Goal: Check status: Check status

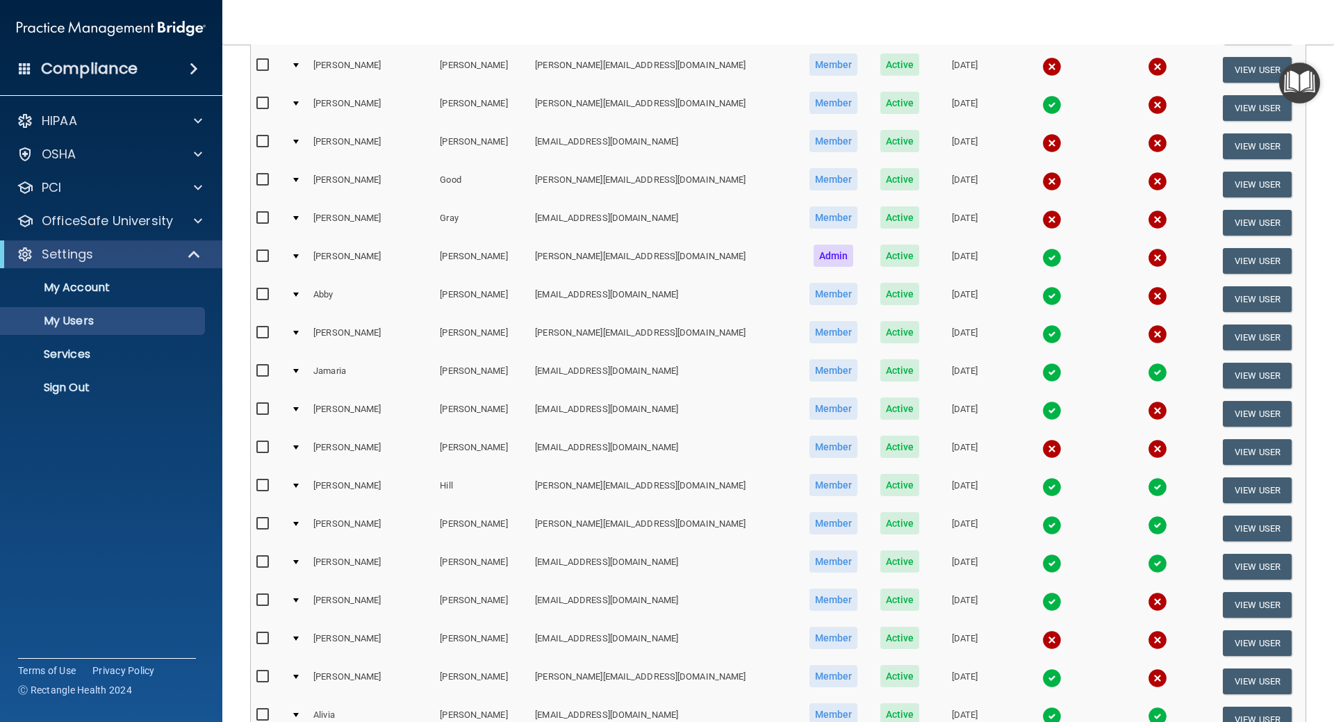
scroll to position [612, 0]
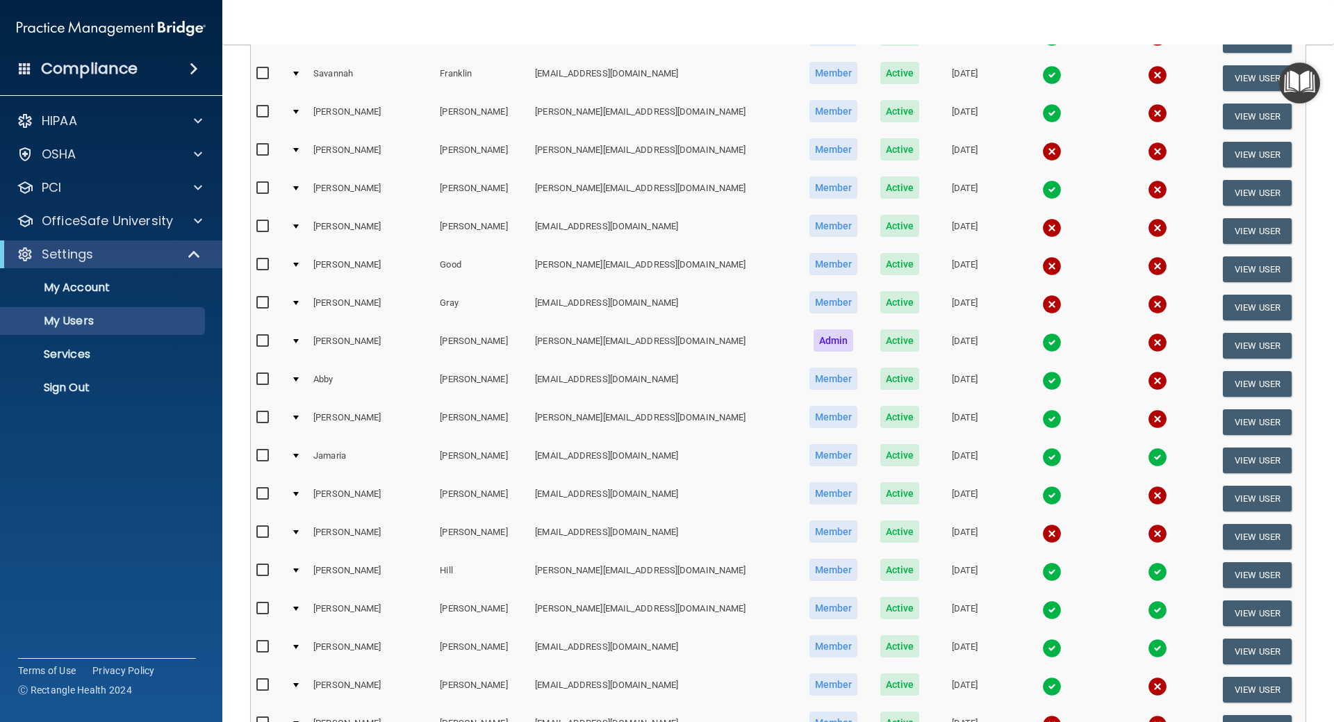
click at [1042, 267] on img at bounding box center [1051, 265] width 19 height 19
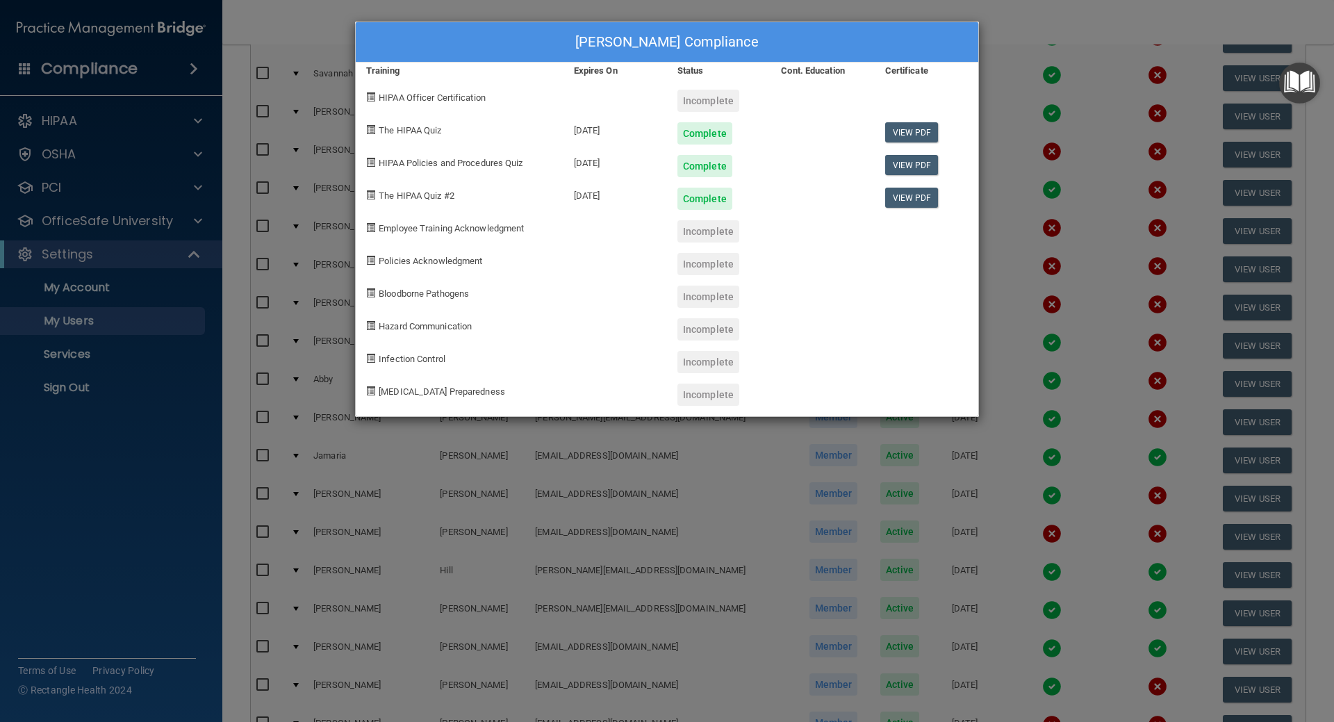
click at [991, 40] on div "[PERSON_NAME] Compliance Training Expires On Status Cont. Education Certificate…" at bounding box center [667, 361] width 1334 height 722
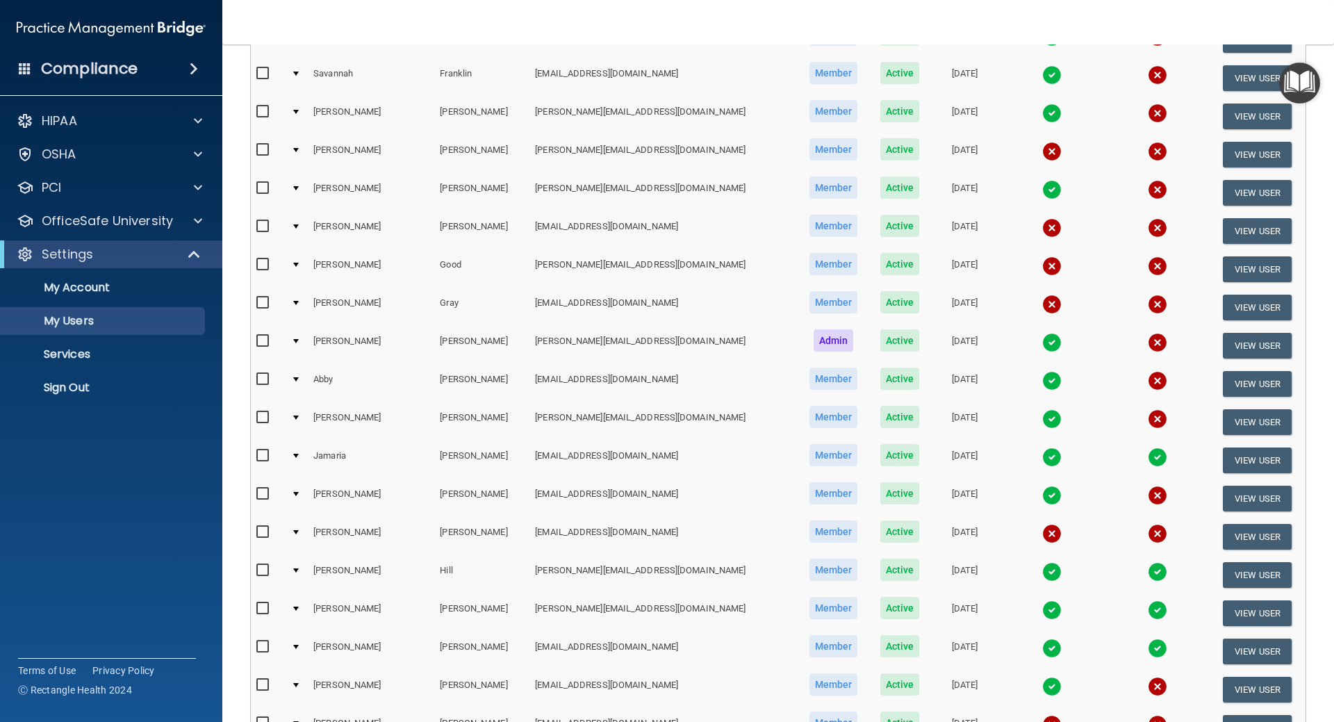
click at [1042, 299] on img at bounding box center [1051, 304] width 19 height 19
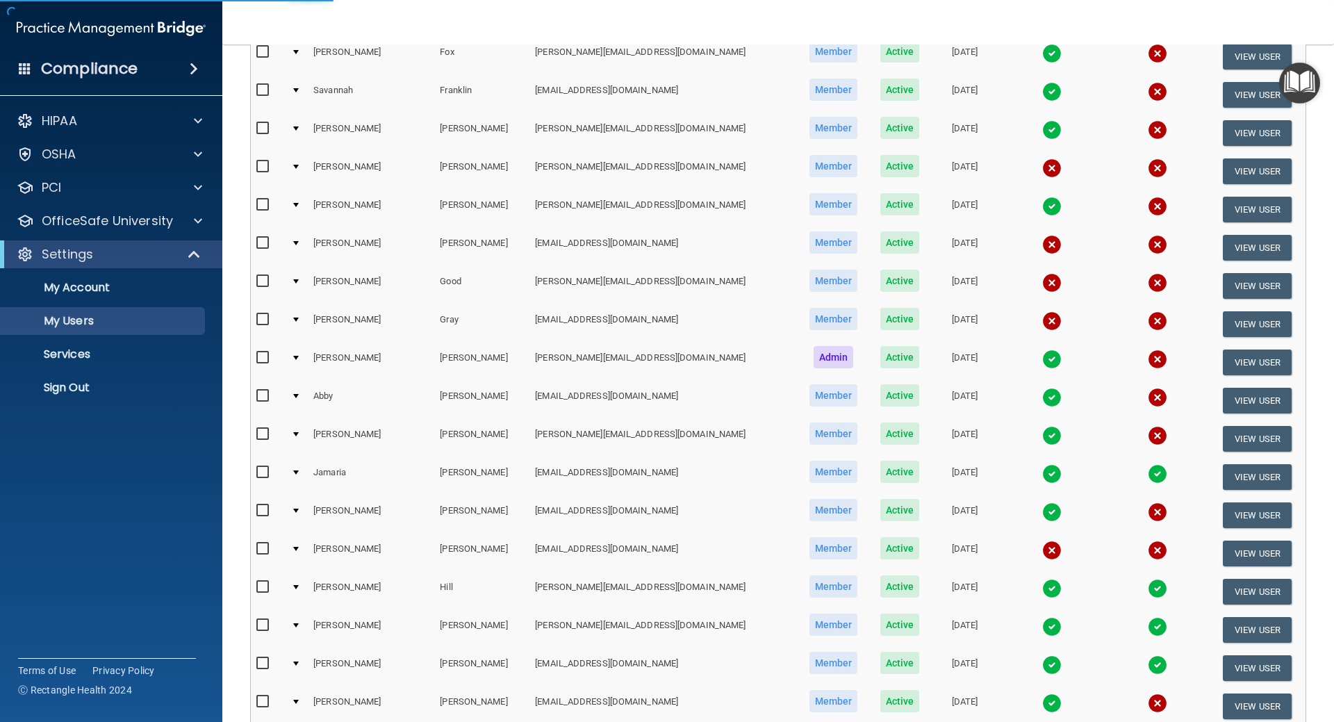
click at [1042, 320] on img at bounding box center [1051, 320] width 19 height 19
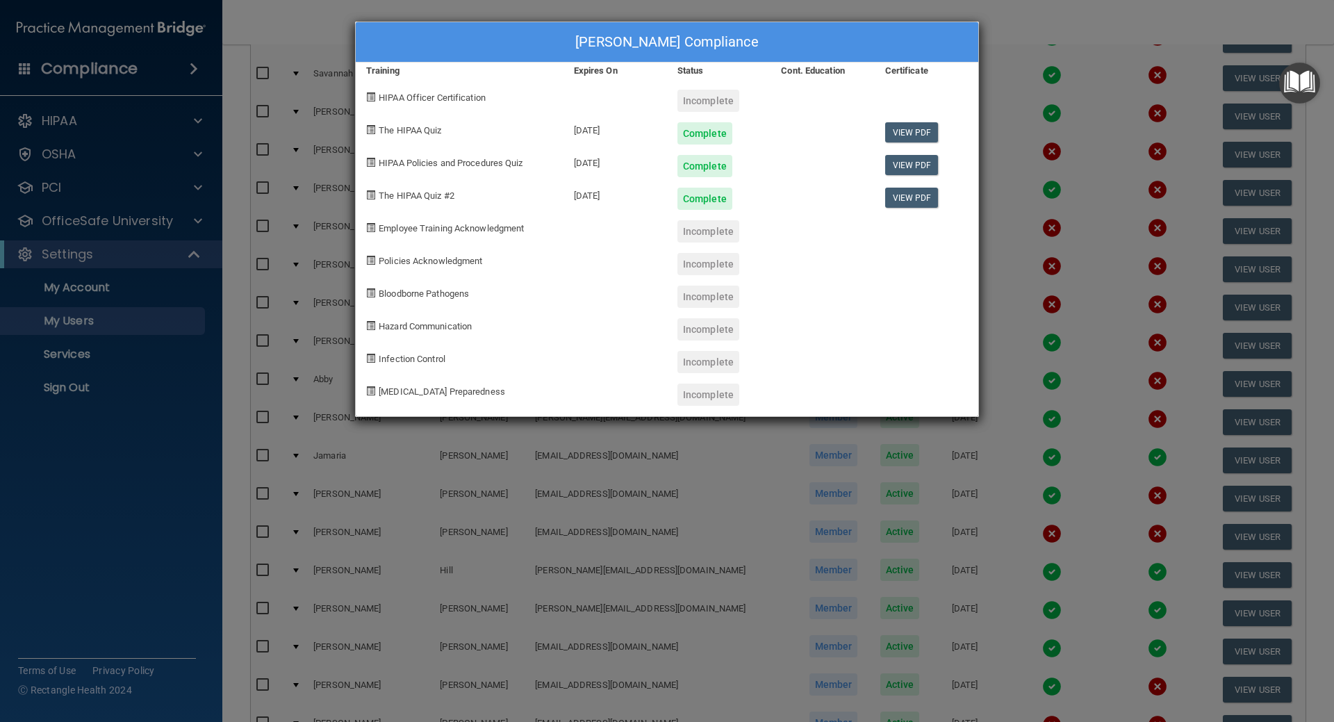
click at [1021, 14] on div "[PERSON_NAME] Compliance Training Expires On Status Cont. Education Certificate…" at bounding box center [667, 361] width 1334 height 722
click at [1022, 28] on div "[PERSON_NAME] Compliance Training Expires On Status Cont. Education Certificate…" at bounding box center [667, 361] width 1334 height 722
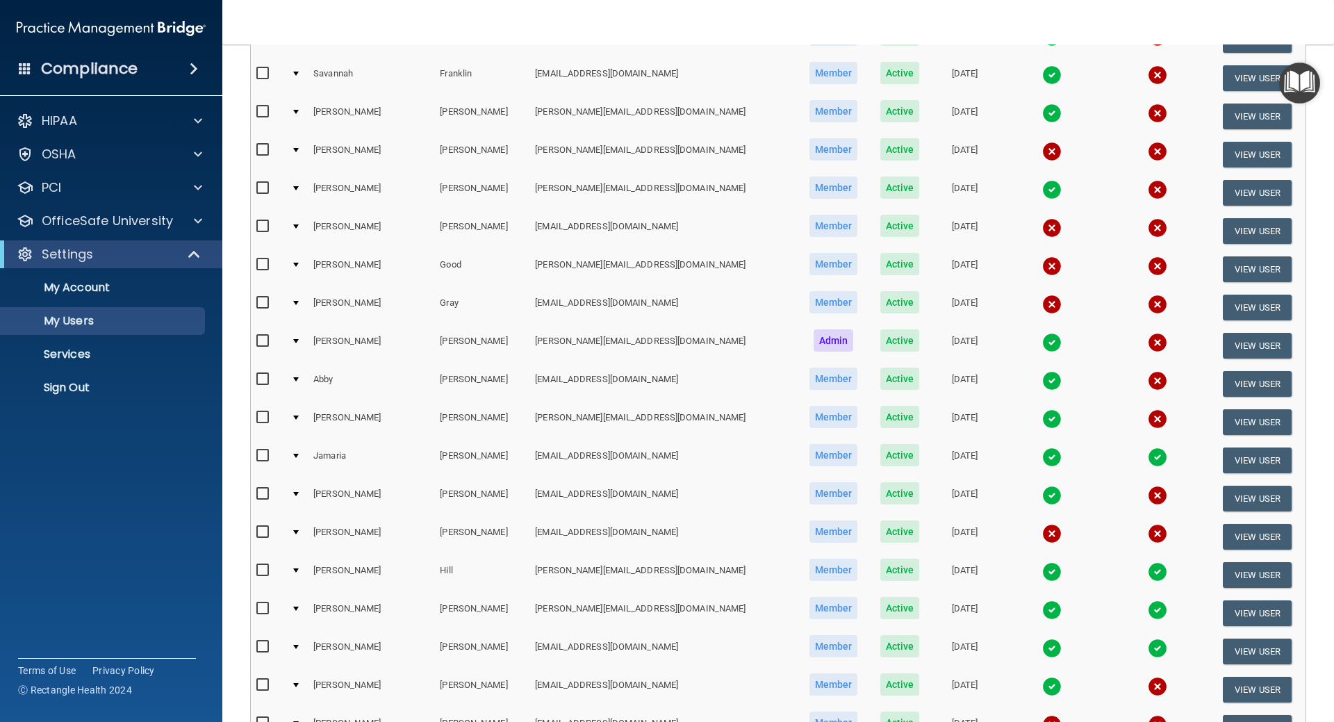
click at [1042, 264] on img at bounding box center [1051, 265] width 19 height 19
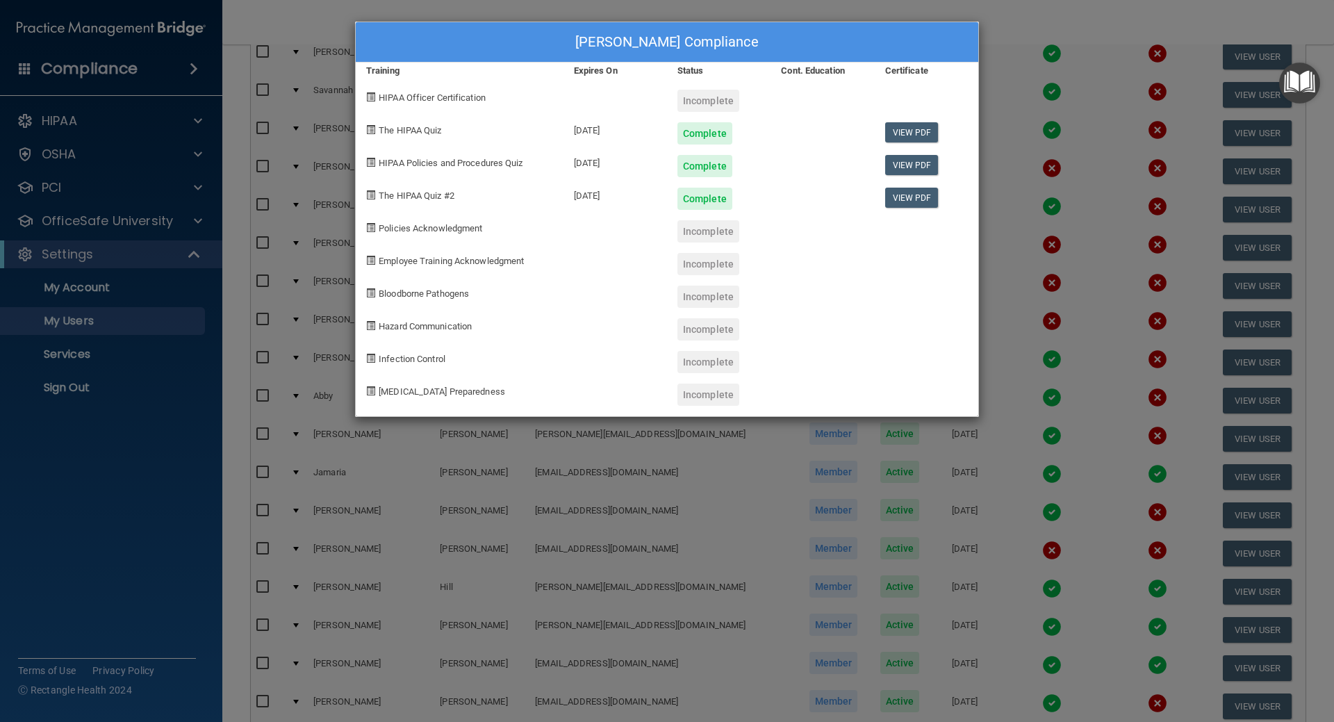
click at [1007, 8] on div "[PERSON_NAME] Compliance Training Expires On Status Cont. Education Certificate…" at bounding box center [667, 361] width 1334 height 722
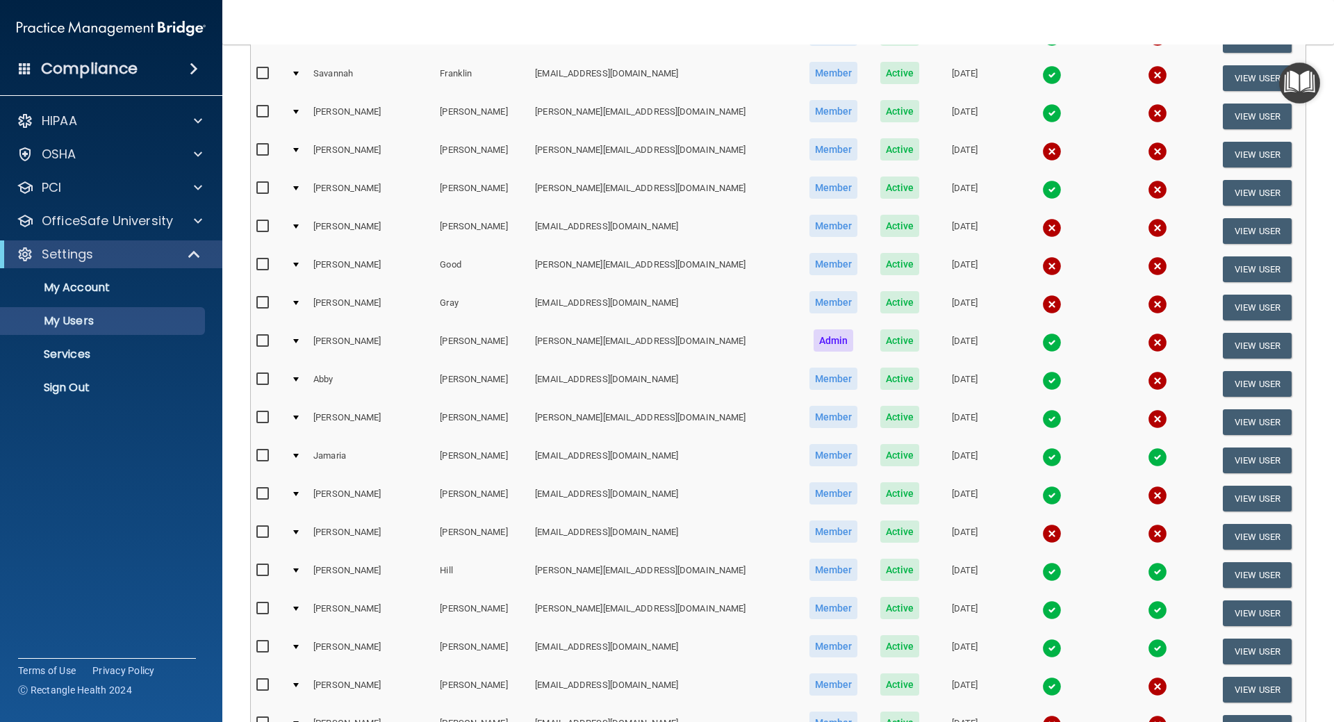
click at [1042, 224] on img at bounding box center [1051, 227] width 19 height 19
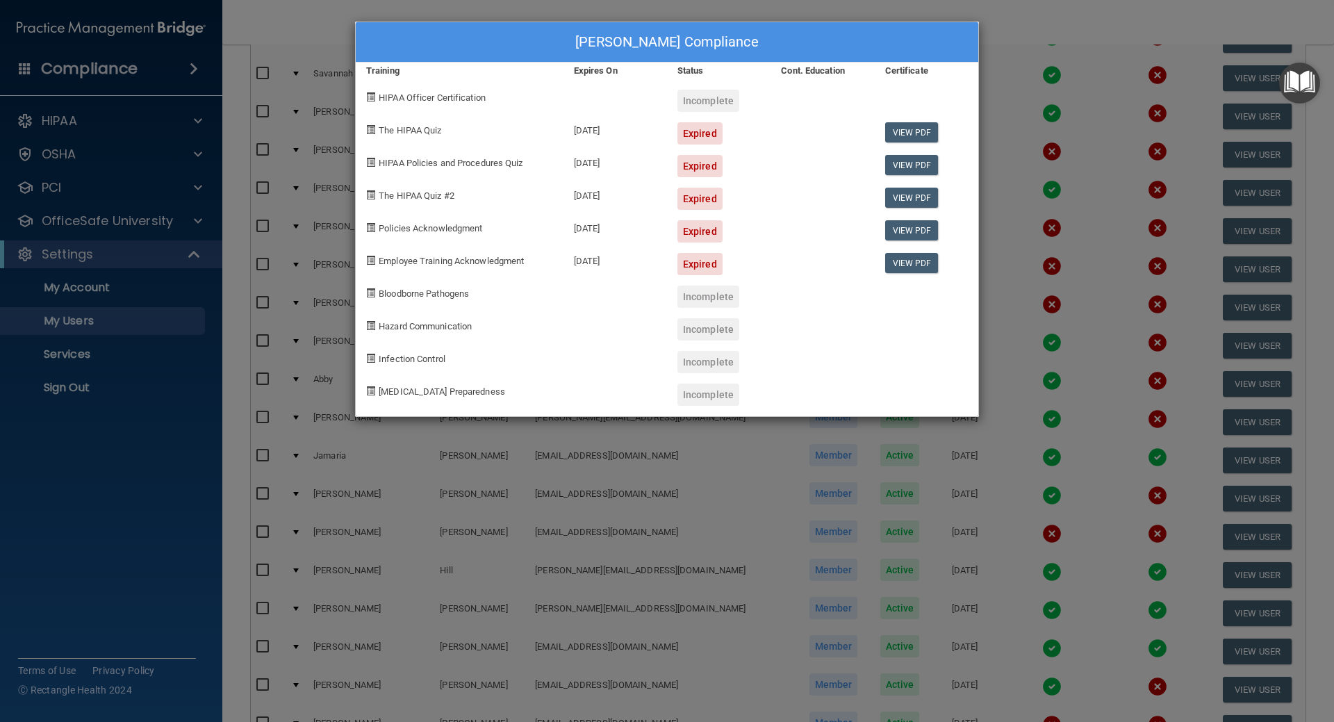
click at [1045, 240] on div "[PERSON_NAME] Compliance Training Expires On Status Cont. Education Certificate…" at bounding box center [667, 361] width 1334 height 722
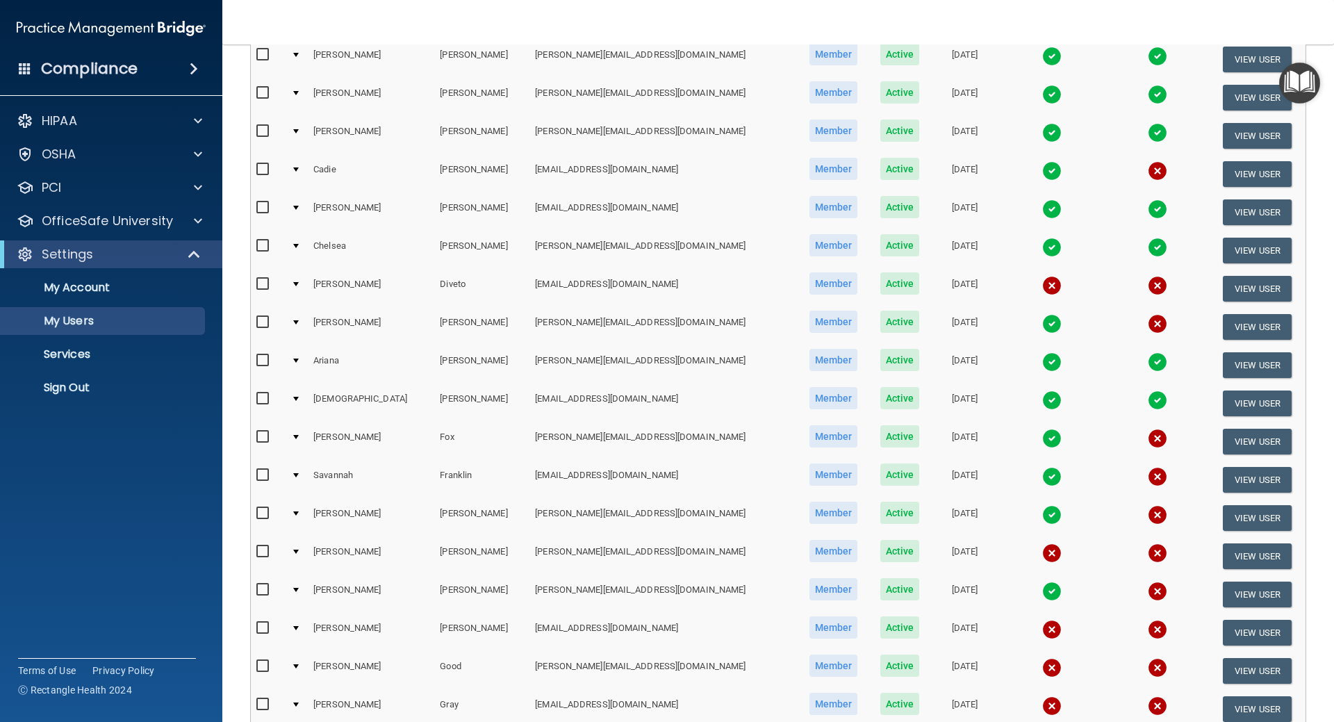
scroll to position [195, 0]
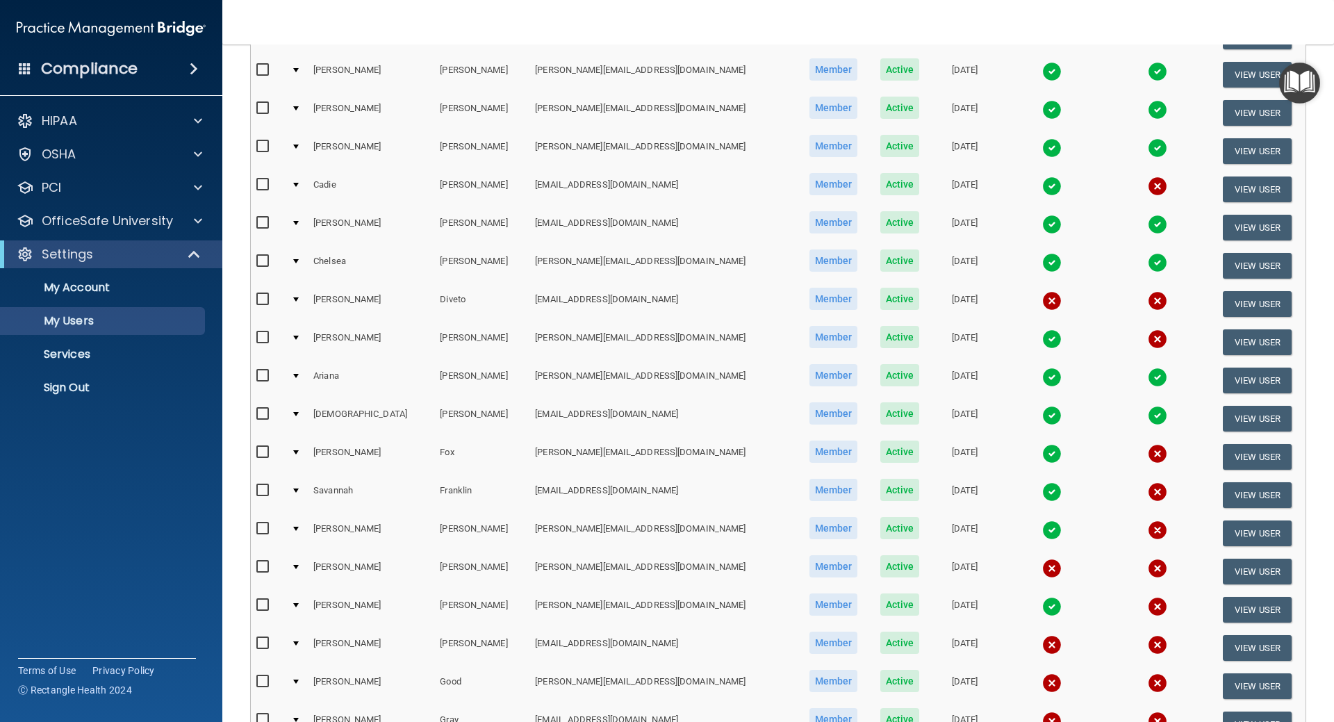
click at [1042, 304] on img at bounding box center [1051, 300] width 19 height 19
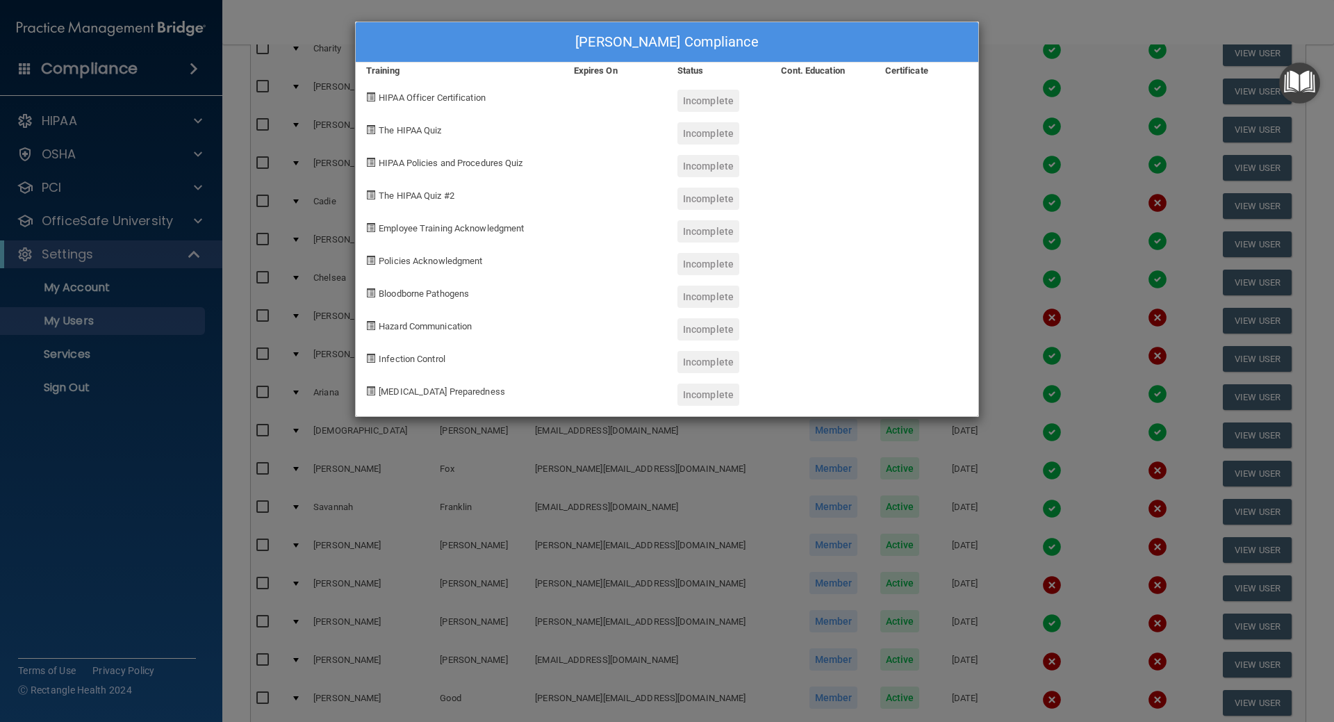
click at [1018, 262] on div "[PERSON_NAME] Compliance Training Expires On Status Cont. Education Certificate…" at bounding box center [667, 361] width 1334 height 722
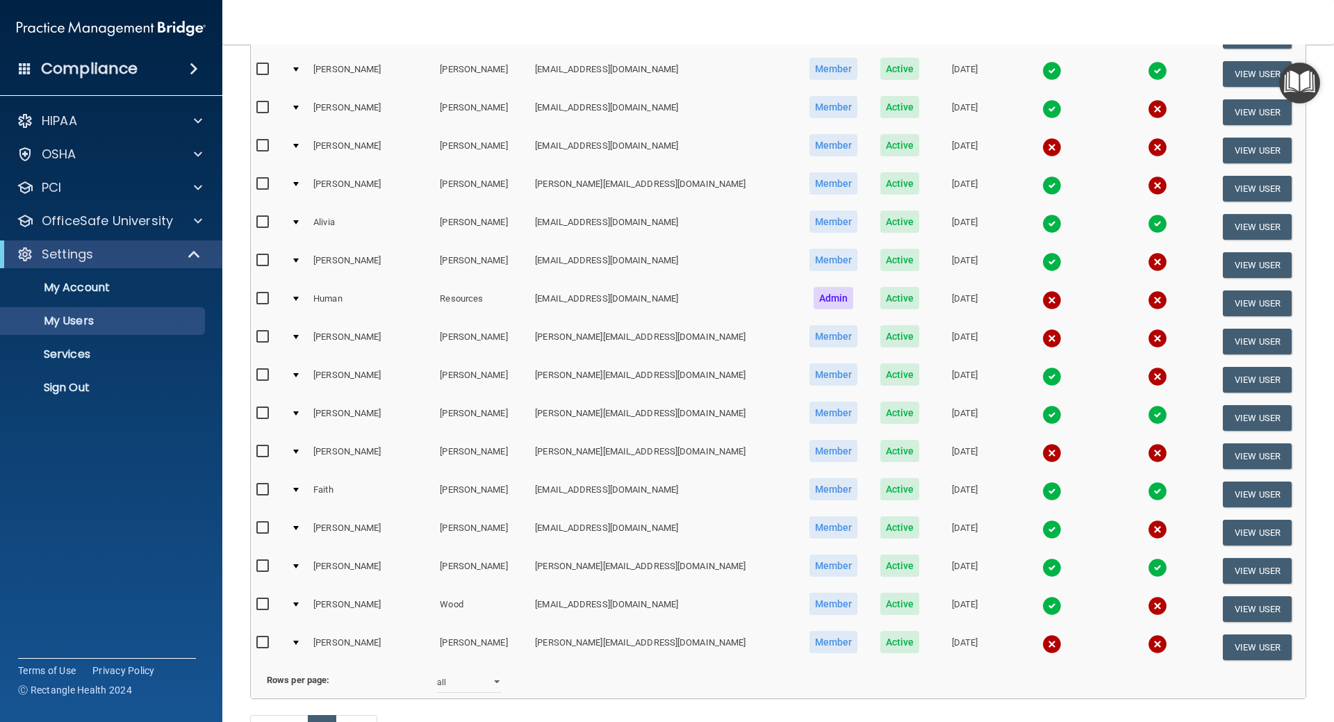
scroll to position [1307, 0]
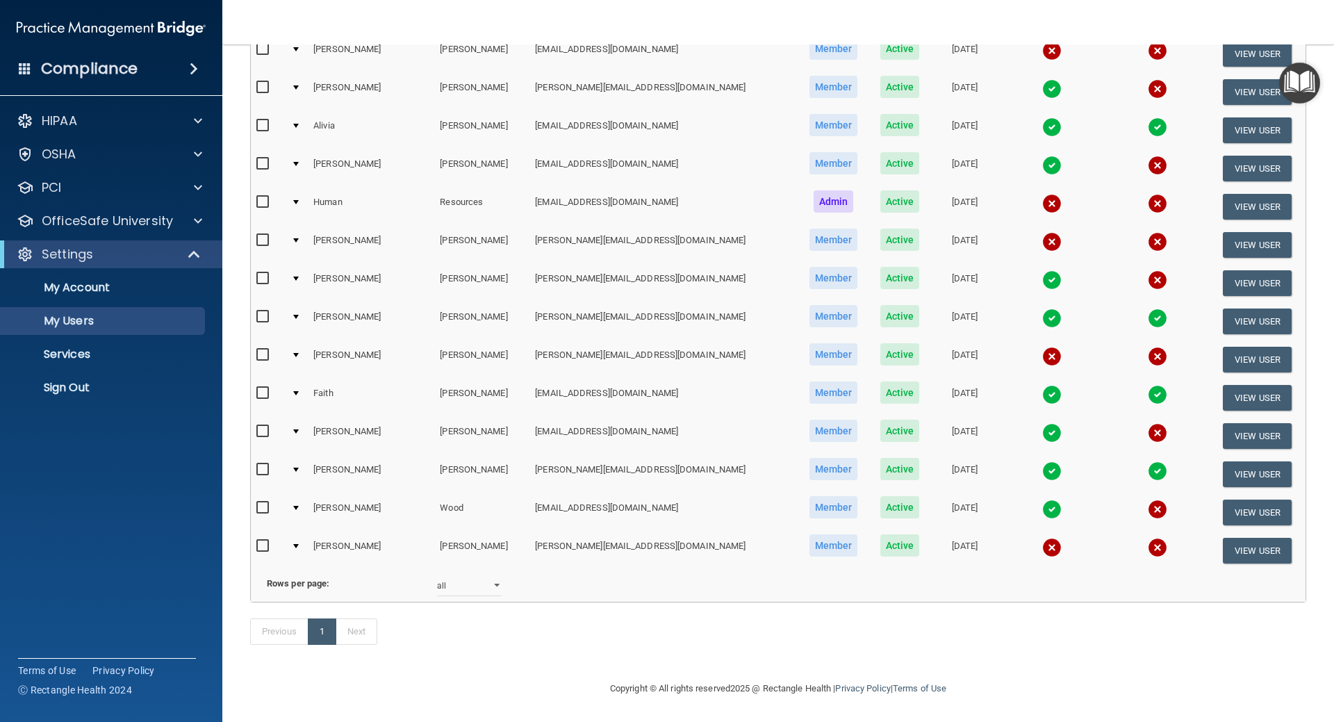
click at [1042, 538] on img at bounding box center [1051, 547] width 19 height 19
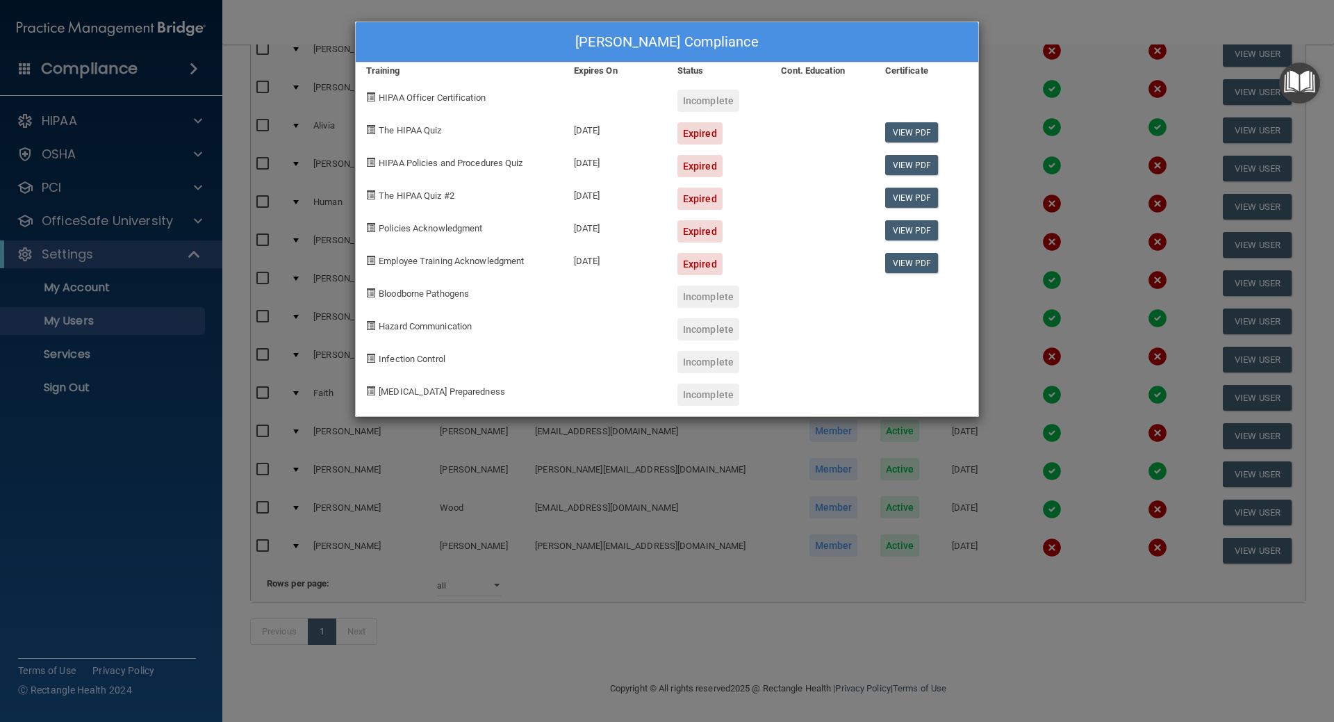
click at [1019, 19] on div "[PERSON_NAME] Compliance Training Expires On Status Cont. Education Certificate…" at bounding box center [667, 361] width 1334 height 722
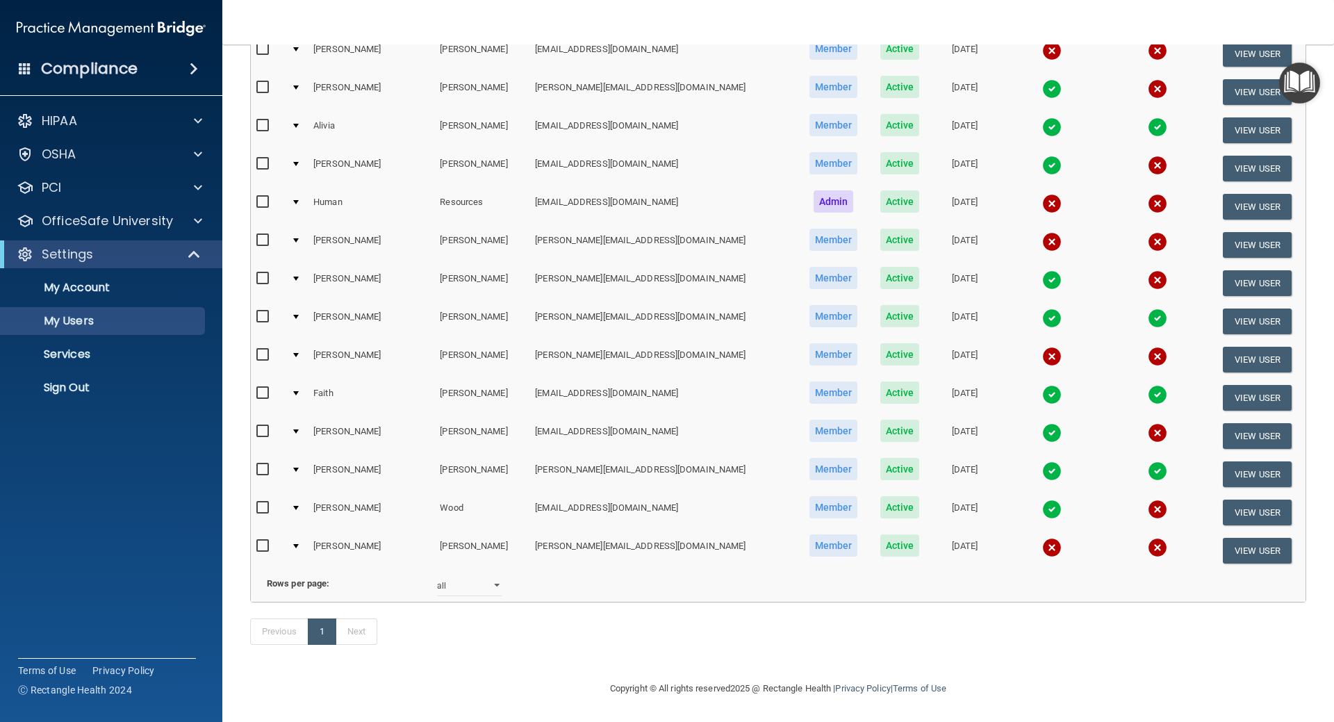
click at [1042, 347] on img at bounding box center [1051, 356] width 19 height 19
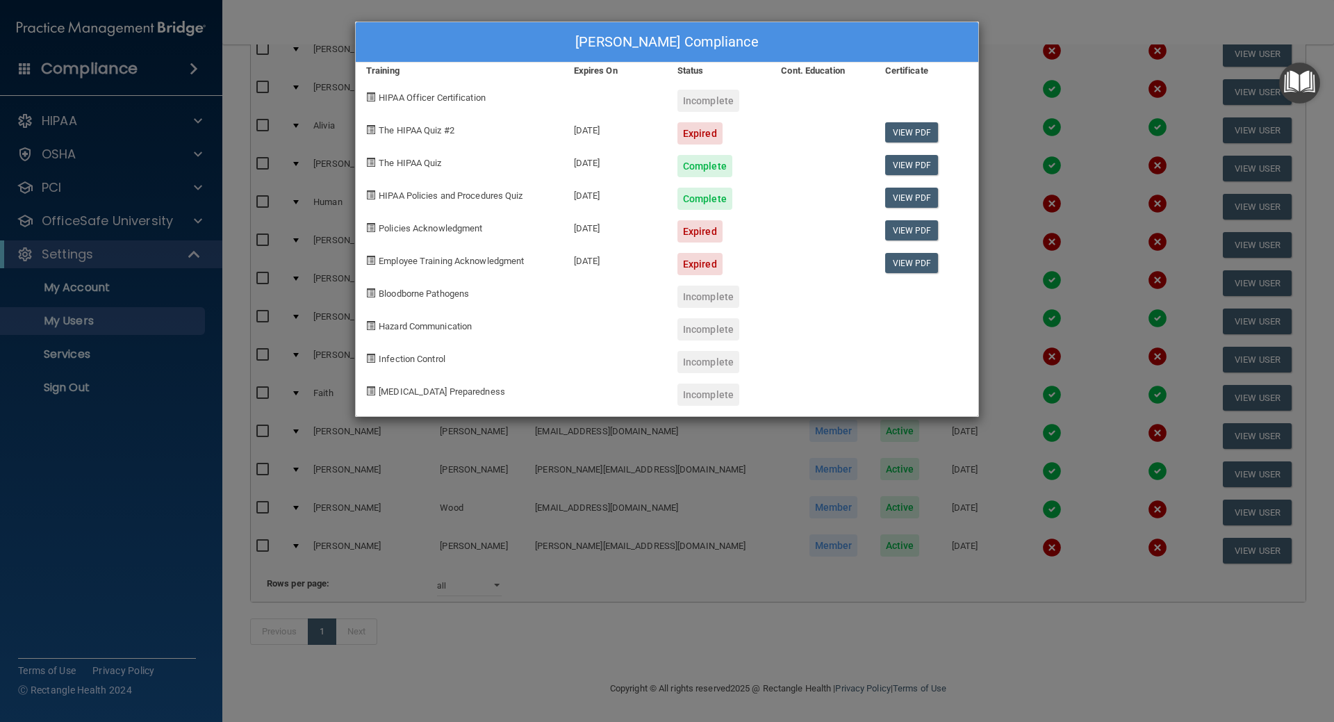
click at [1018, 254] on div "[PERSON_NAME] Compliance Training Expires On Status Cont. Education Certificate…" at bounding box center [667, 361] width 1334 height 722
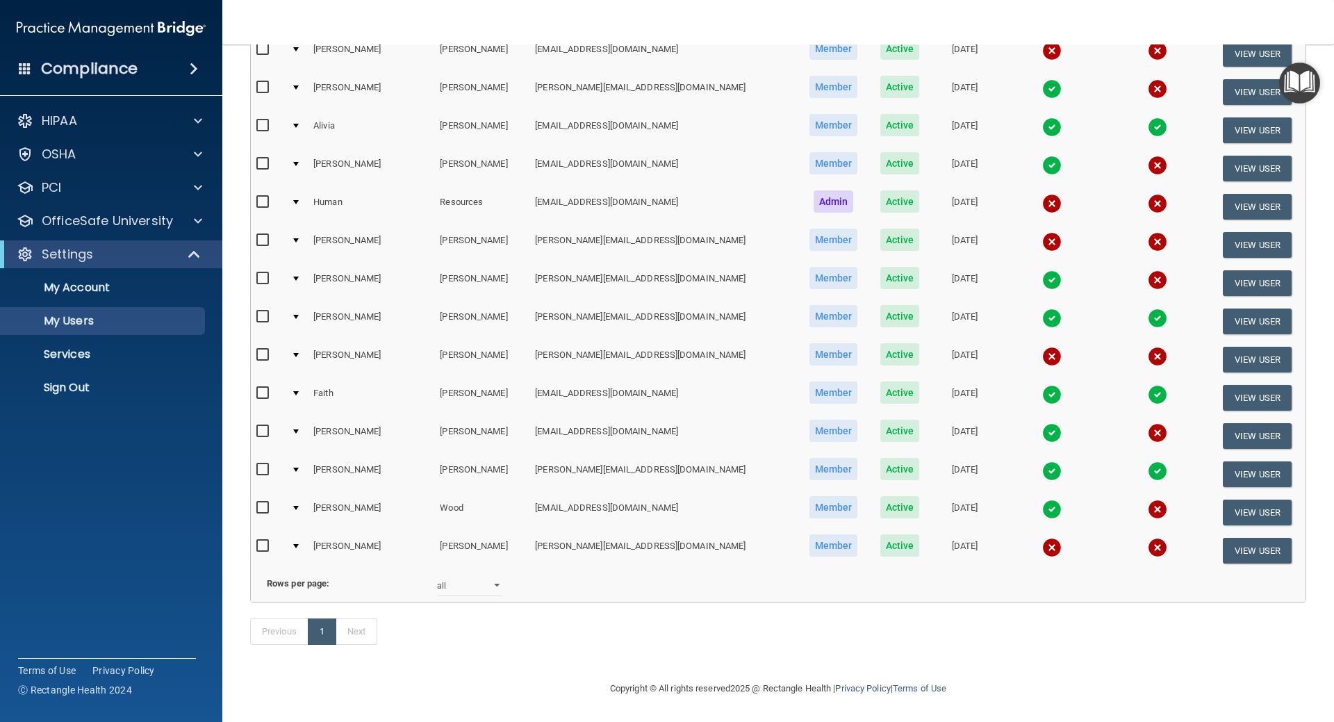
click at [1042, 232] on img at bounding box center [1051, 241] width 19 height 19
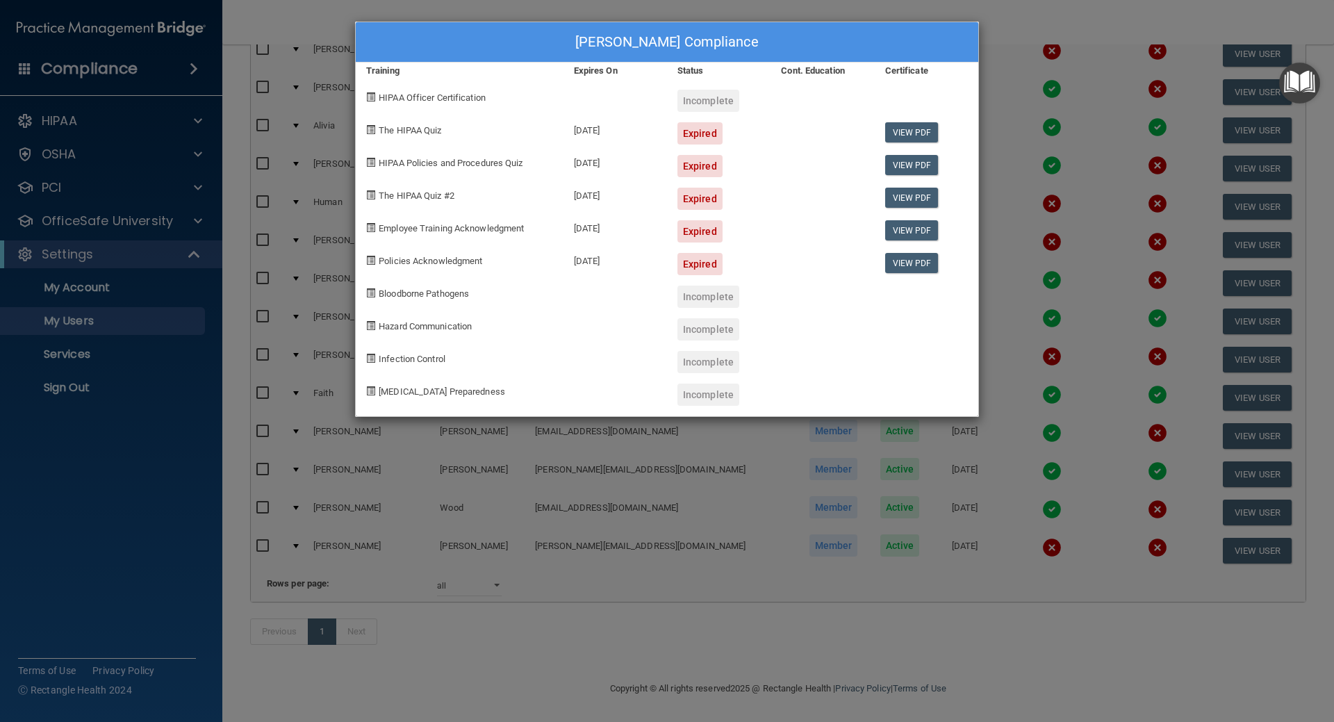
click at [1044, 195] on div "[PERSON_NAME] Compliance Training Expires On Status Cont. Education Certificate…" at bounding box center [667, 361] width 1334 height 722
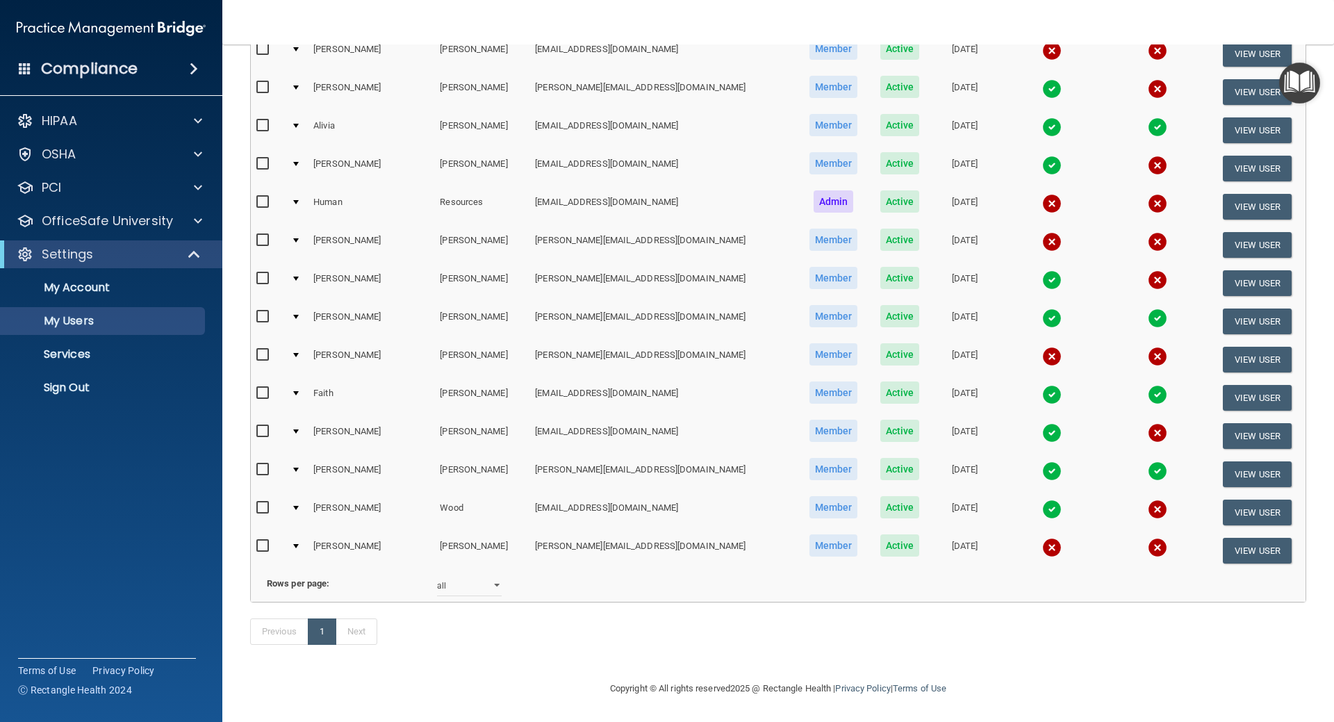
click at [1148, 194] on img at bounding box center [1157, 203] width 19 height 19
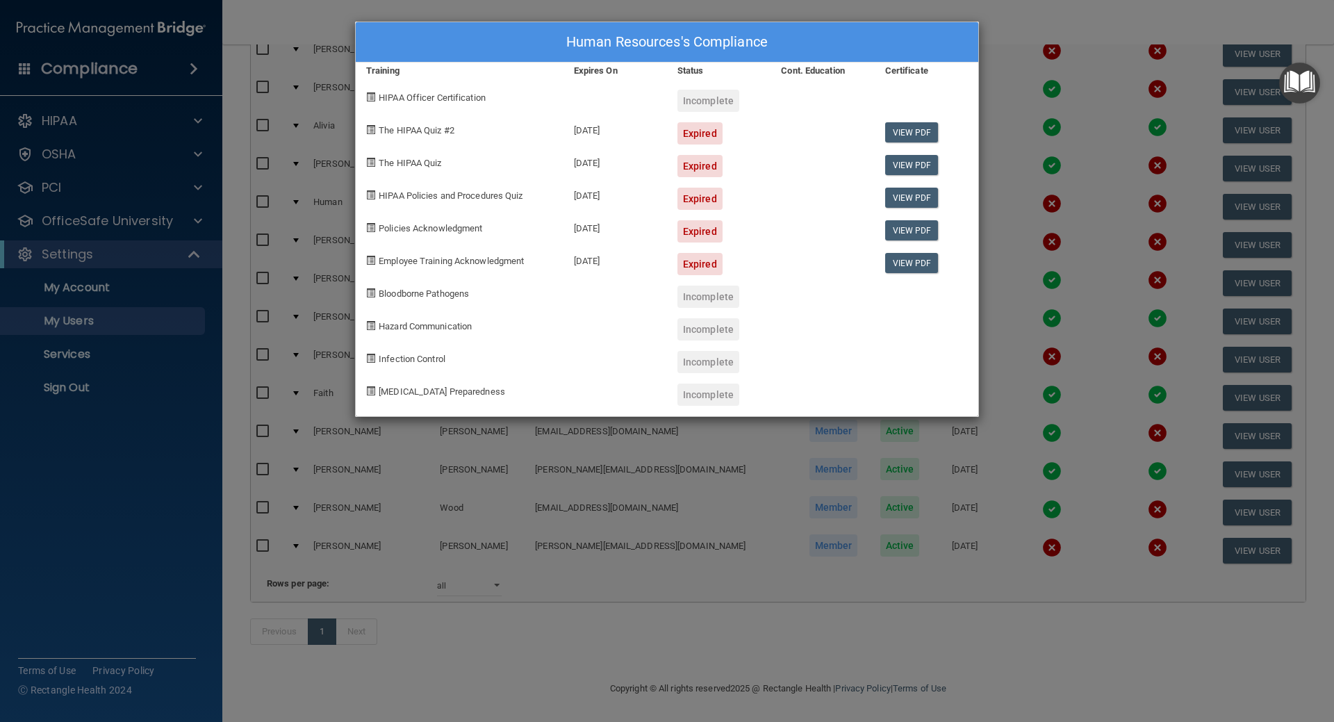
click at [1052, 101] on div "Human Resources's Compliance Training Expires On Status Cont. Education Certifi…" at bounding box center [667, 361] width 1334 height 722
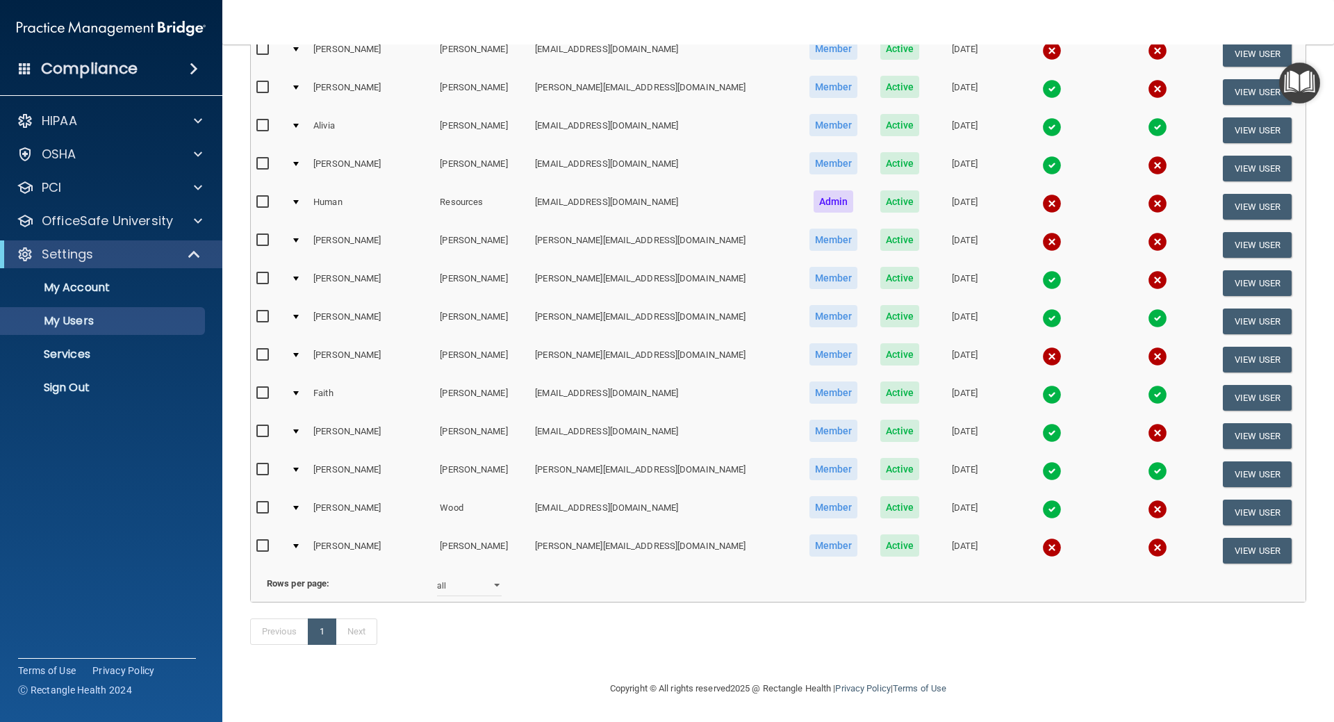
click at [1148, 117] on img at bounding box center [1157, 126] width 19 height 19
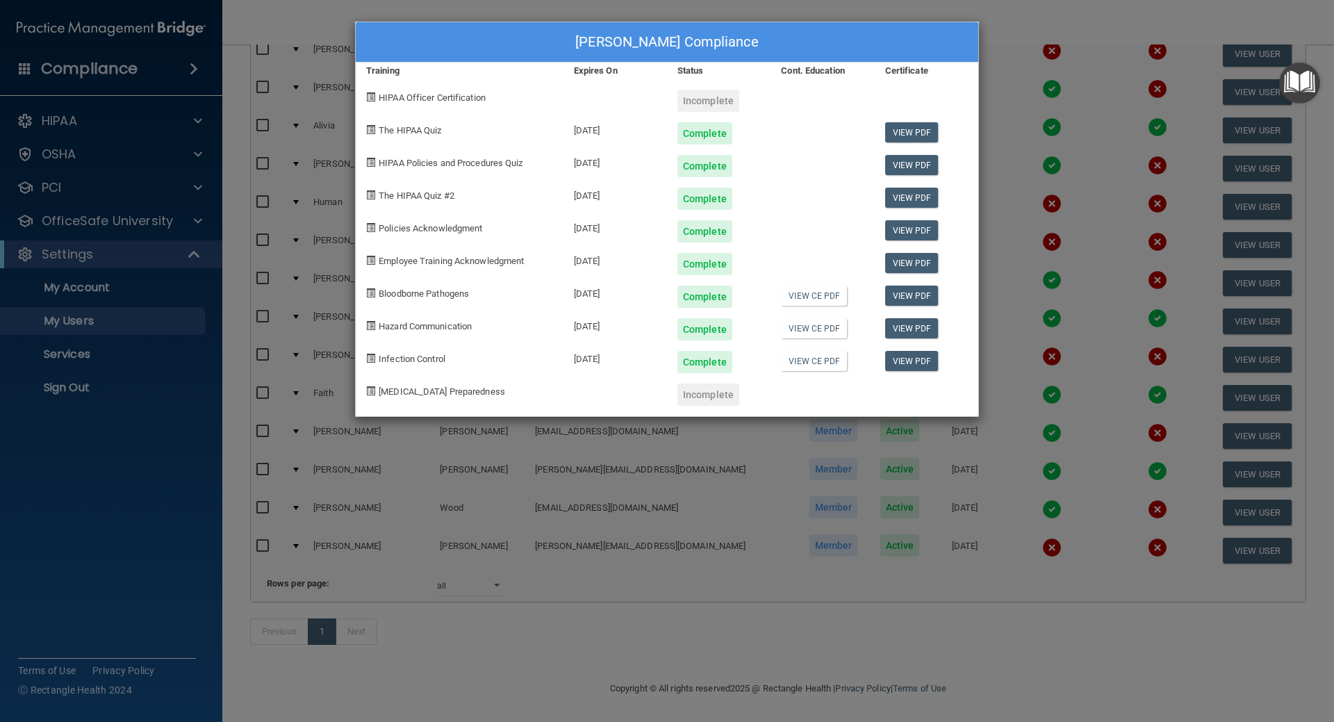
click at [1021, 32] on div "[PERSON_NAME] Compliance Training Expires On Status Cont. Education Certificate…" at bounding box center [667, 361] width 1334 height 722
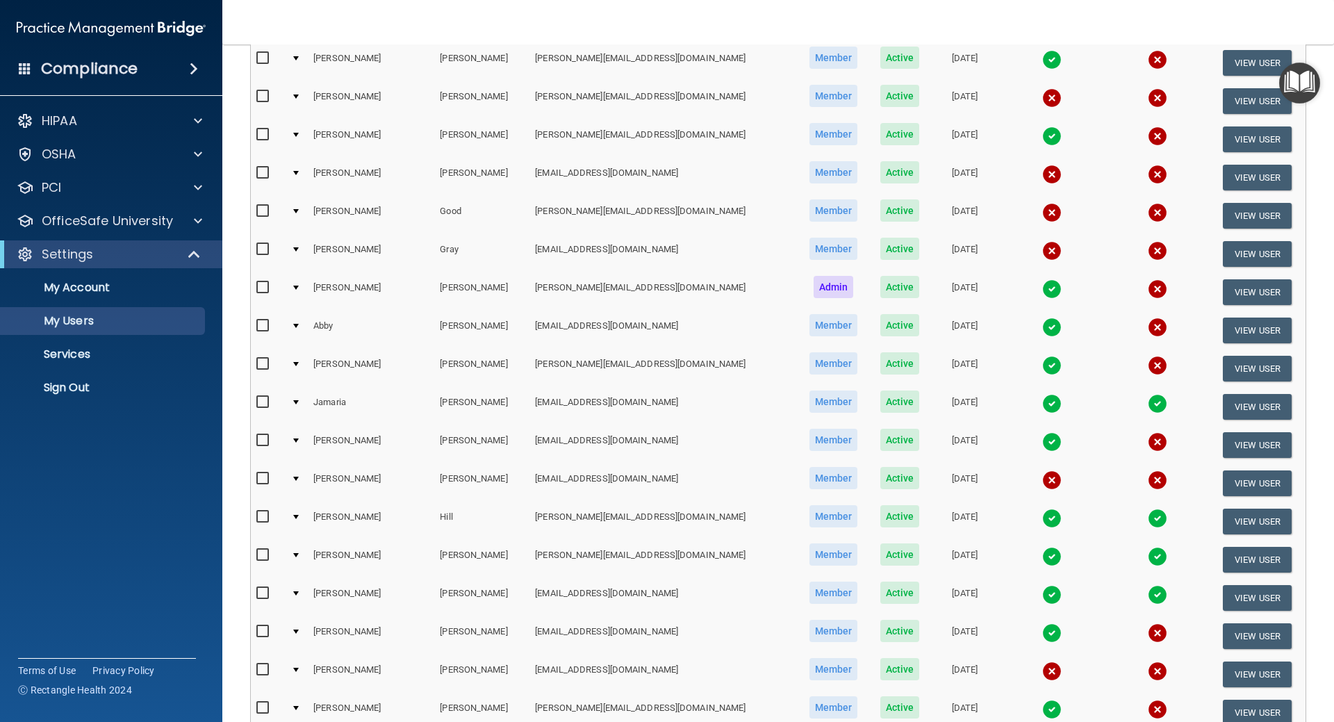
scroll to position [612, 0]
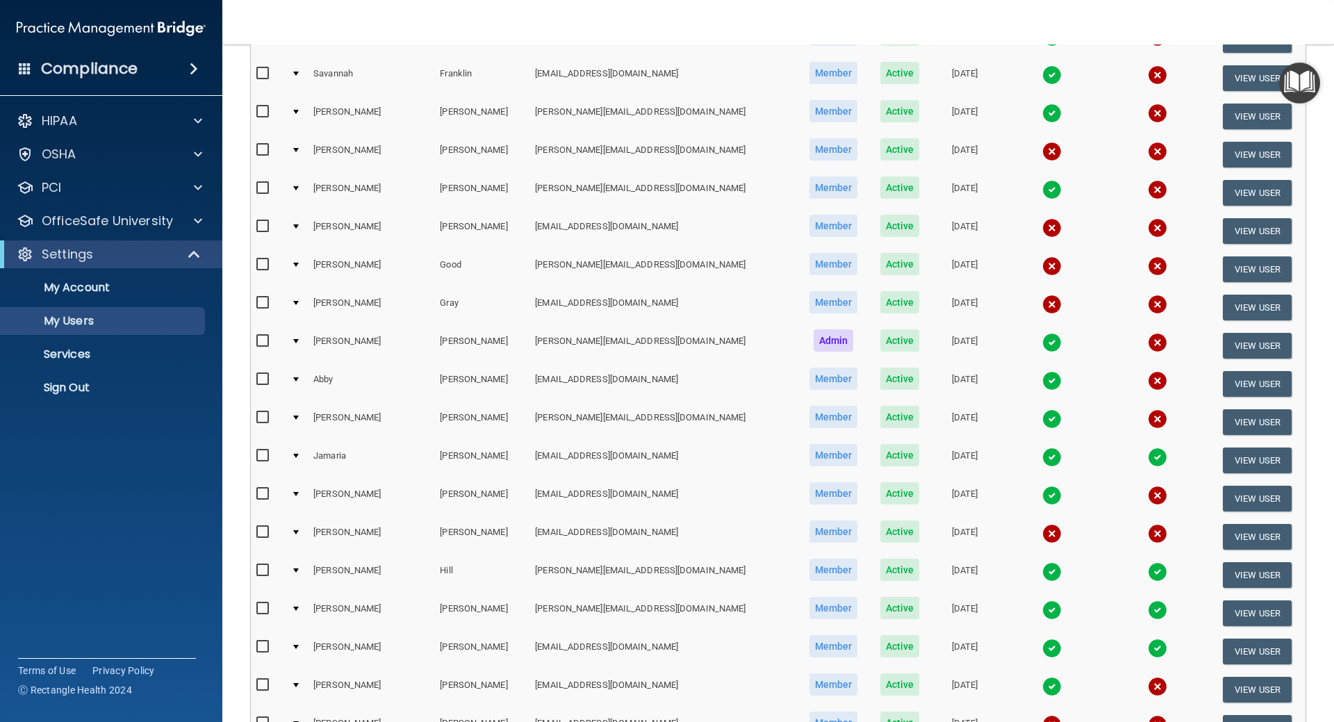
click at [1042, 265] on img at bounding box center [1051, 265] width 19 height 19
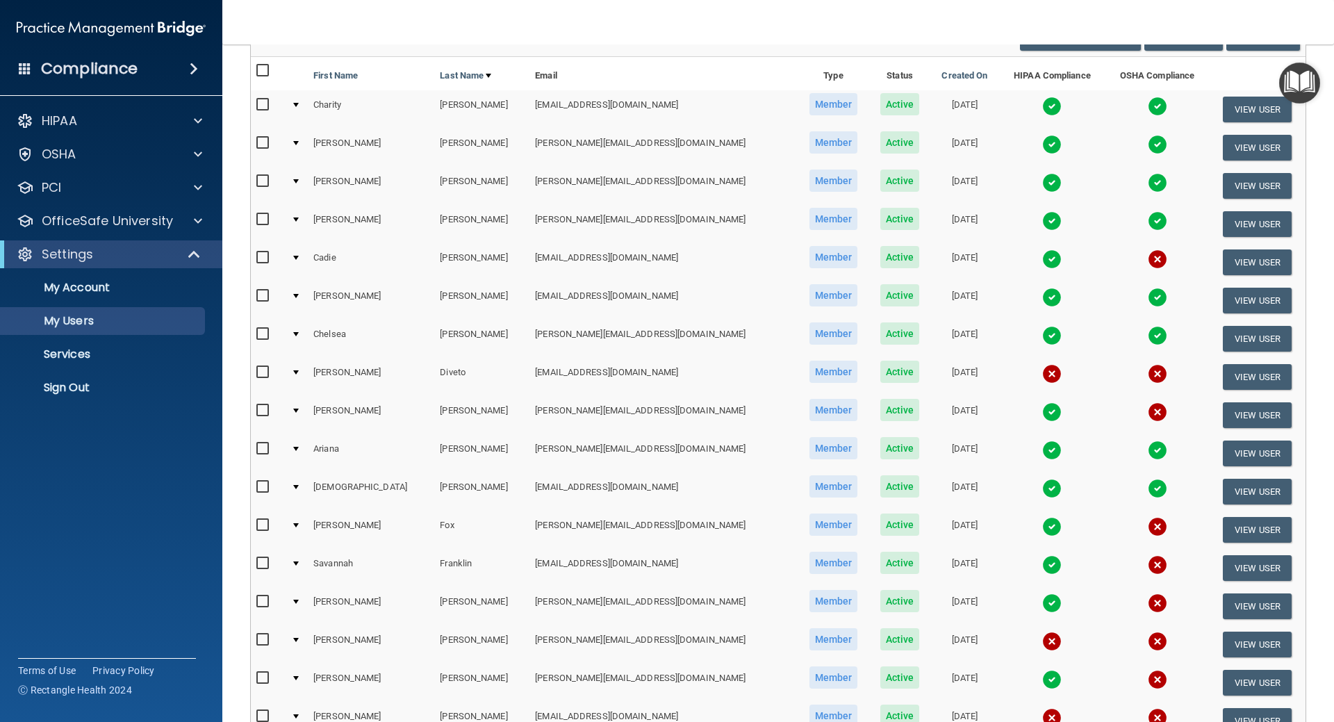
scroll to position [139, 0]
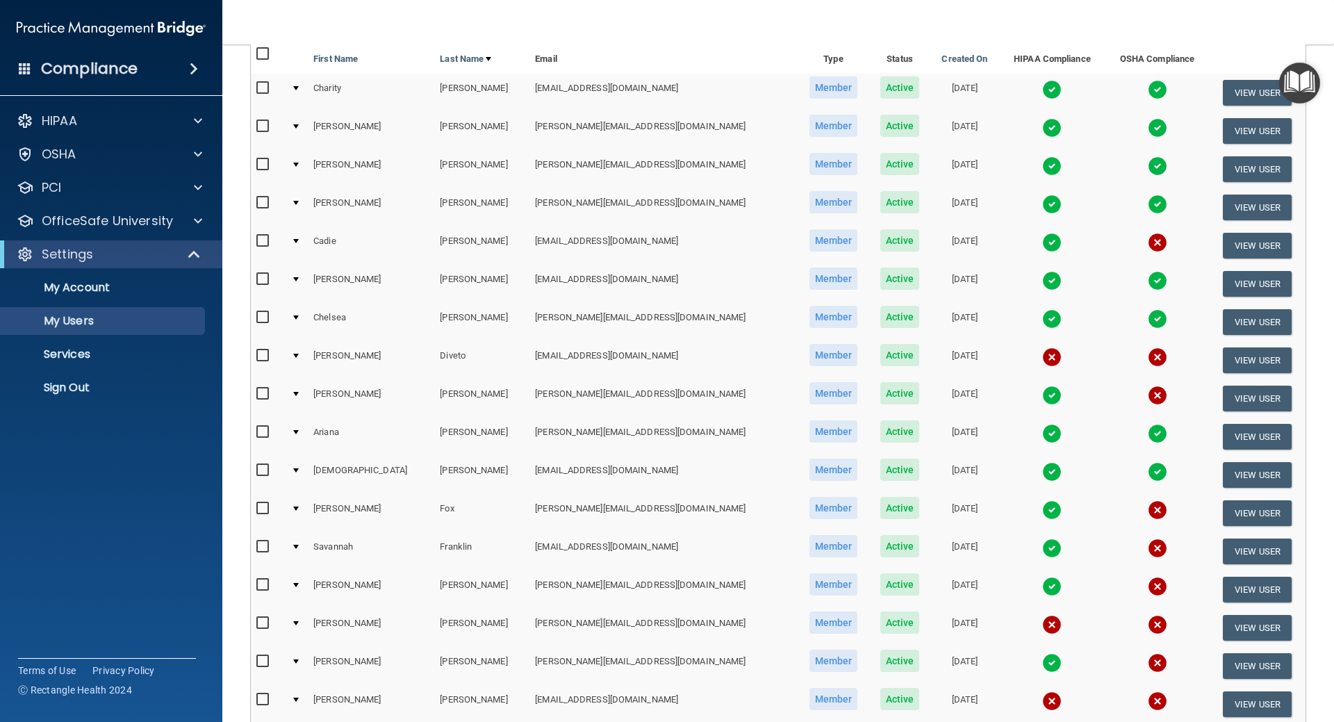
click at [72, 429] on accordion "HIPAA Documents and Policies Report an Incident Business Associates Emergency P…" at bounding box center [111, 321] width 223 height 441
